Goal: Answer question/provide support

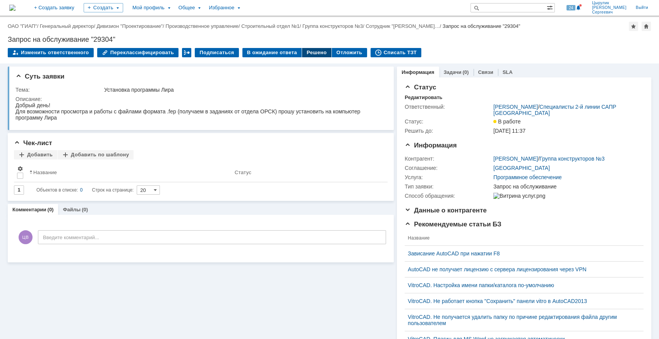
click at [304, 55] on div "Решено" at bounding box center [316, 52] width 29 height 9
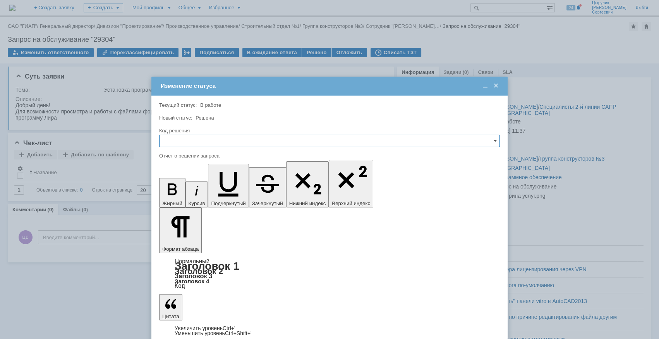
click at [262, 138] on input "text" at bounding box center [329, 141] width 341 height 12
click at [193, 190] on span "Решено" at bounding box center [329, 193] width 331 height 6
type input "Решено"
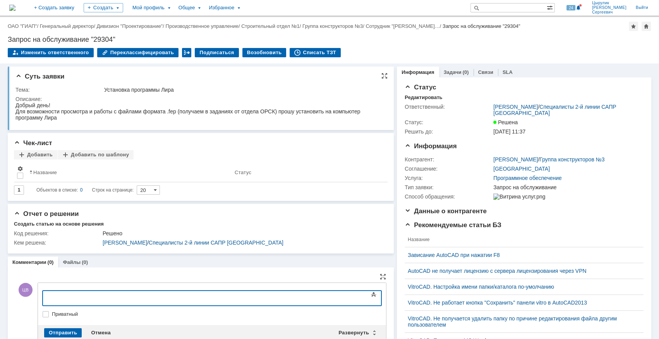
click at [245, 81] on div "Суть заявки Тема: Установка программы Лира Описание:" at bounding box center [201, 99] width 386 height 64
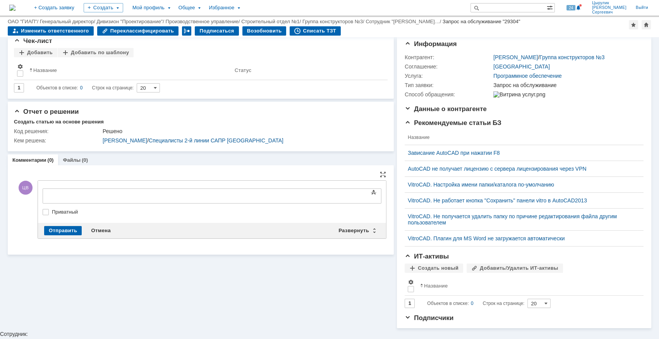
scroll to position [73, 0]
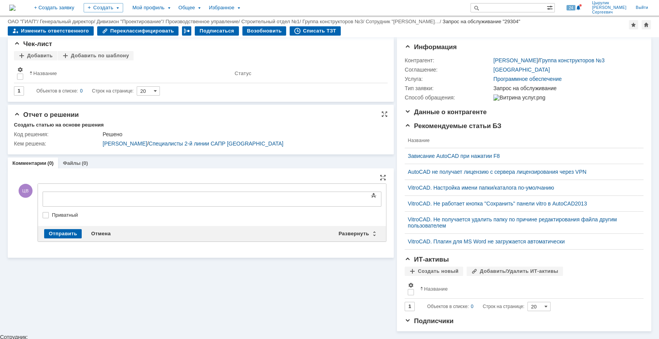
click at [113, 135] on div "Решено" at bounding box center [243, 134] width 280 height 6
click at [16, 113] on span "Отчет о решении" at bounding box center [46, 114] width 65 height 7
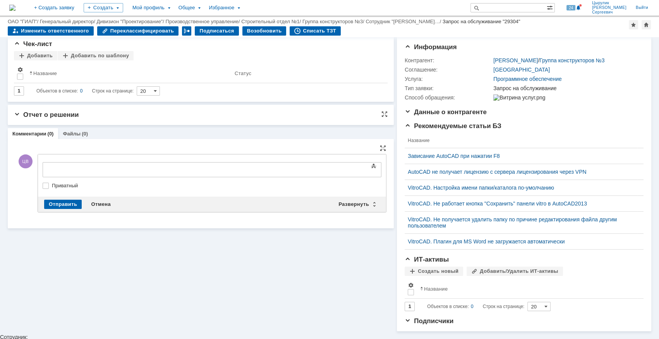
click at [16, 113] on span "Отчет о решении" at bounding box center [46, 114] width 65 height 7
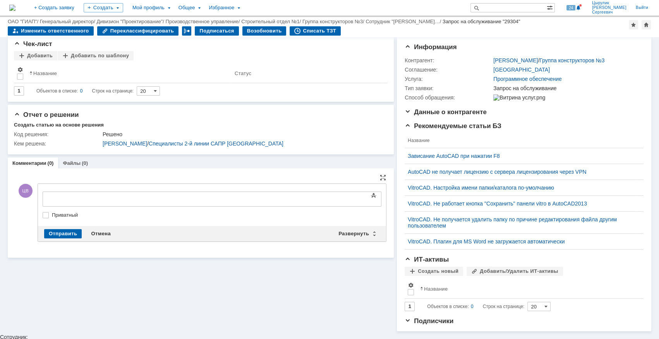
click at [65, 199] on div at bounding box center [106, 198] width 110 height 6
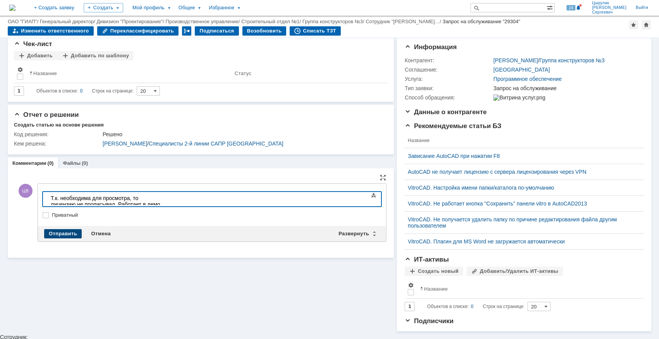
click at [75, 229] on div "Отправить" at bounding box center [63, 233] width 38 height 9
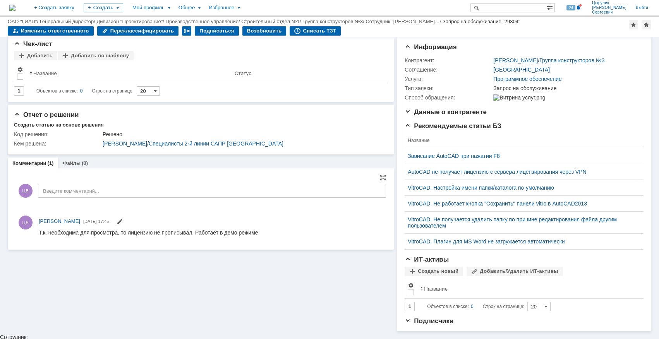
scroll to position [0, 0]
